Goal: Information Seeking & Learning: Find specific fact

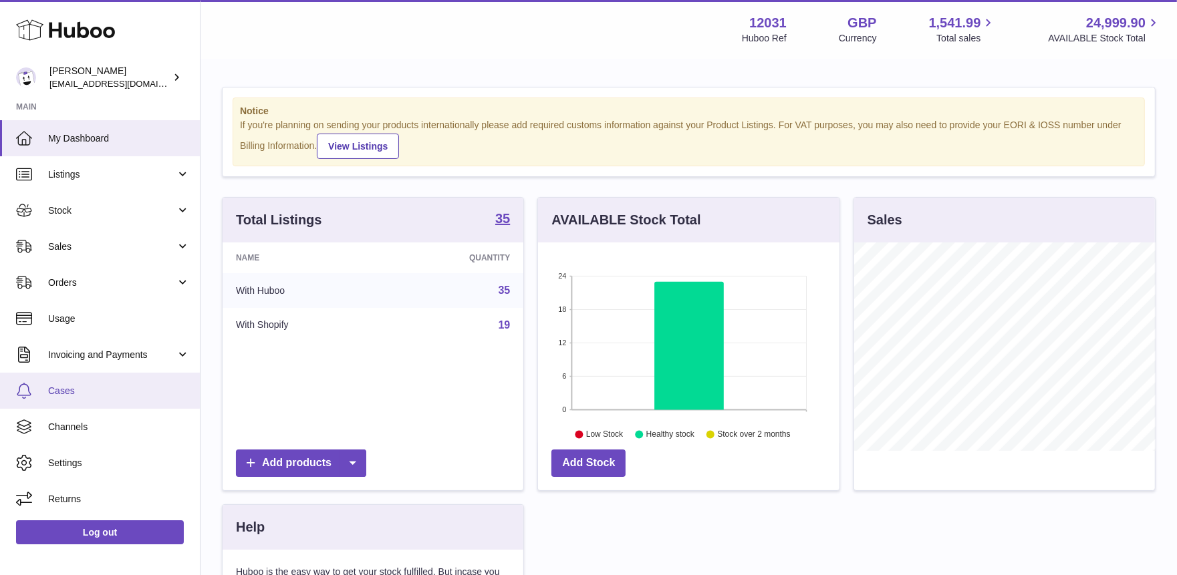
scroll to position [208, 301]
click at [65, 390] on span "Cases" at bounding box center [119, 391] width 142 height 13
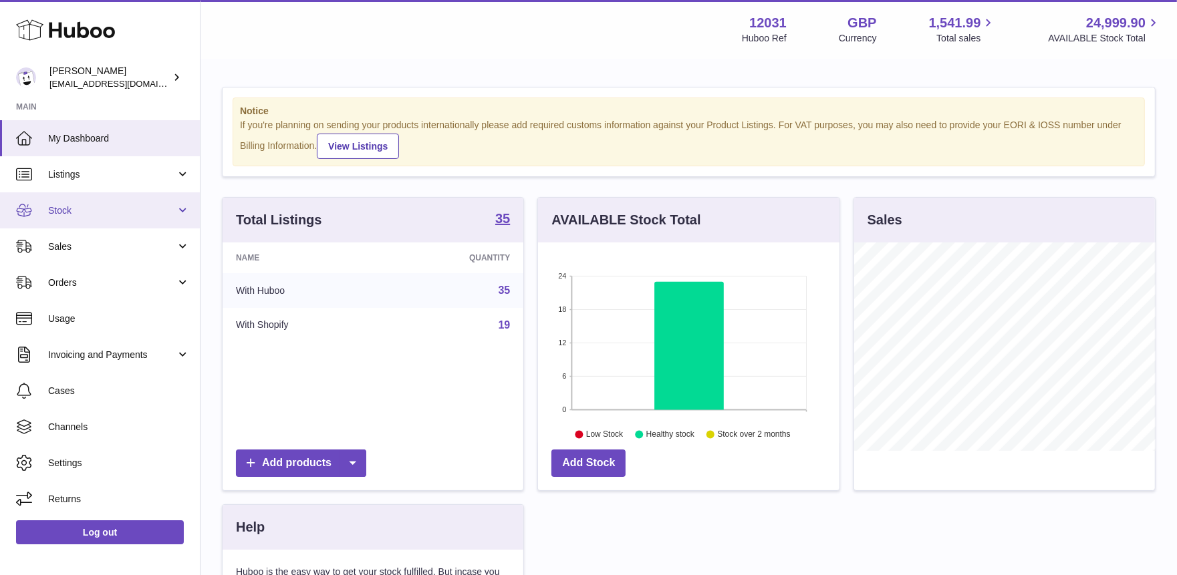
click at [75, 212] on span "Stock" at bounding box center [112, 210] width 128 height 13
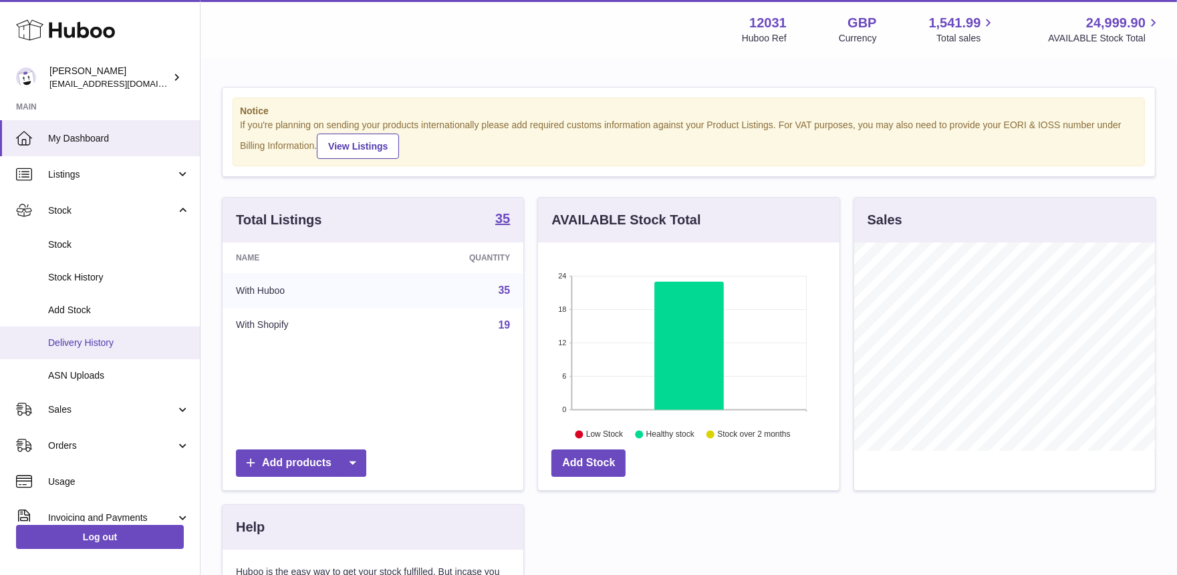
click at [75, 343] on span "Delivery History" at bounding box center [119, 343] width 142 height 13
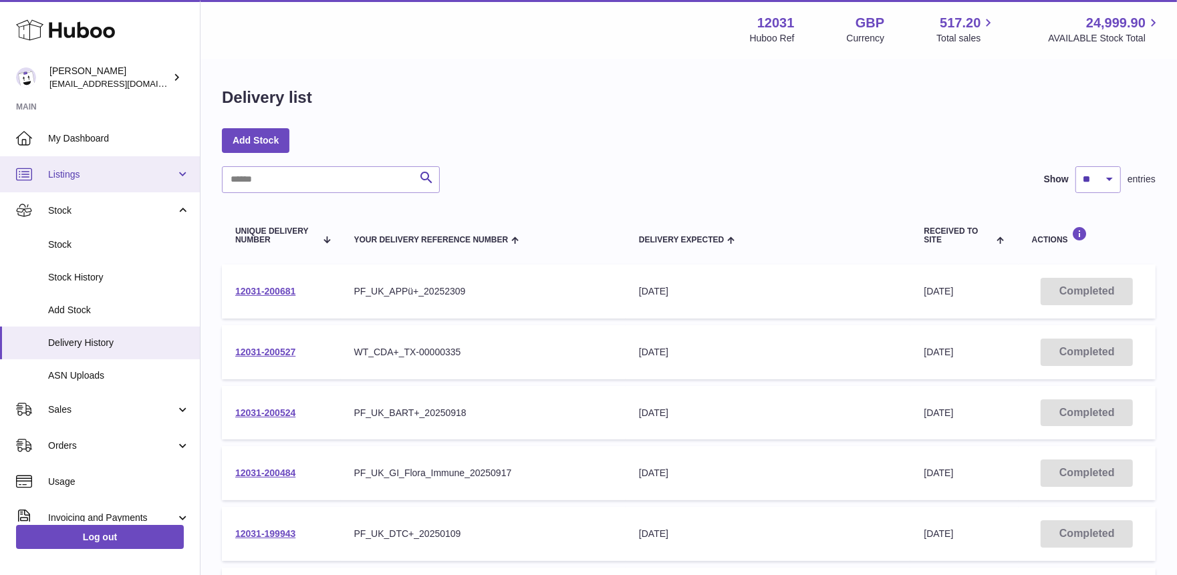
click at [75, 185] on link "Listings" at bounding box center [100, 174] width 200 height 36
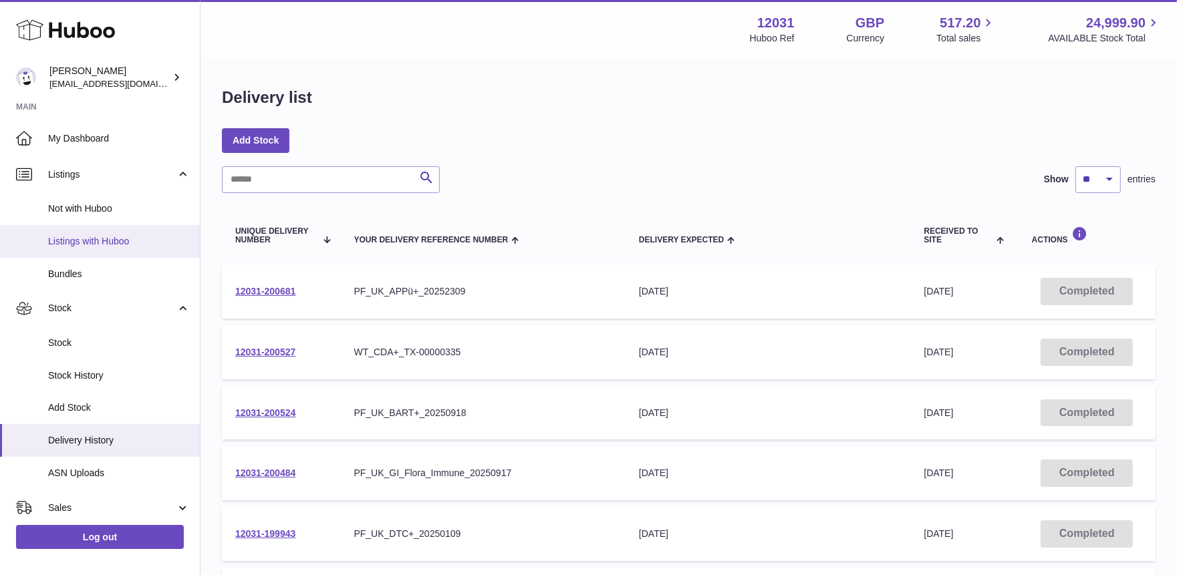
click at [78, 237] on span "Listings with Huboo" at bounding box center [119, 241] width 142 height 13
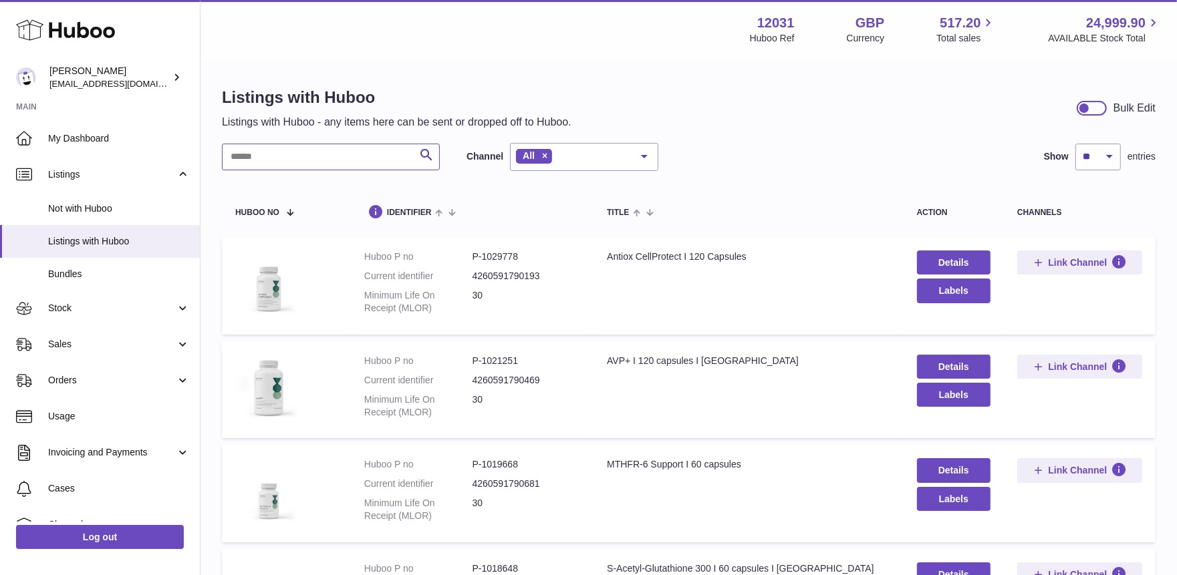
click at [318, 162] on input "text" at bounding box center [331, 157] width 218 height 27
type input "***"
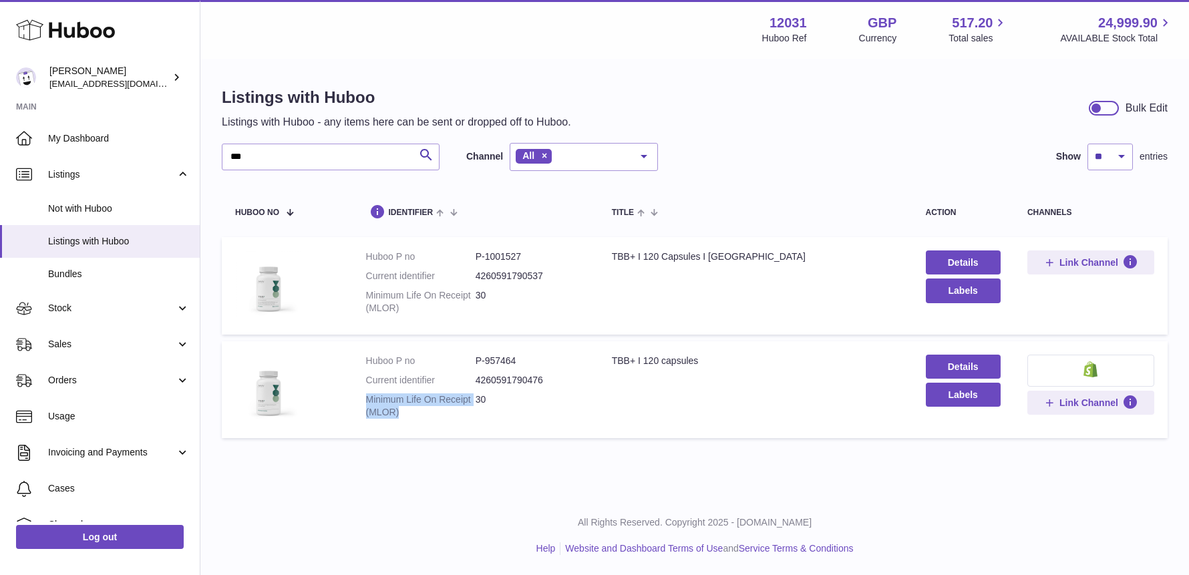
drag, startPoint x: 366, startPoint y: 400, endPoint x: 402, endPoint y: 422, distance: 41.7
click at [402, 422] on dl "Huboo P no P-957464 Current identifier 4260591790476 Minimum Life On Receipt (M…" at bounding box center [475, 390] width 219 height 71
